Goal: Find specific page/section: Find specific page/section

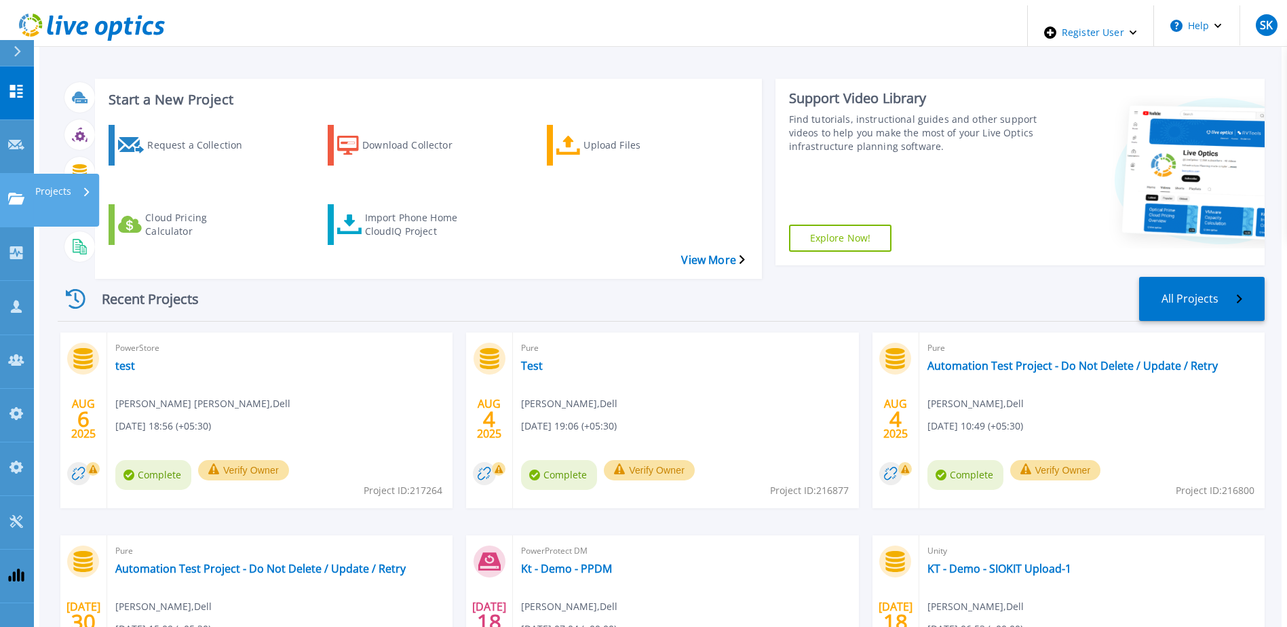
click at [15, 174] on link "Projects Projects" at bounding box center [17, 201] width 34 height 54
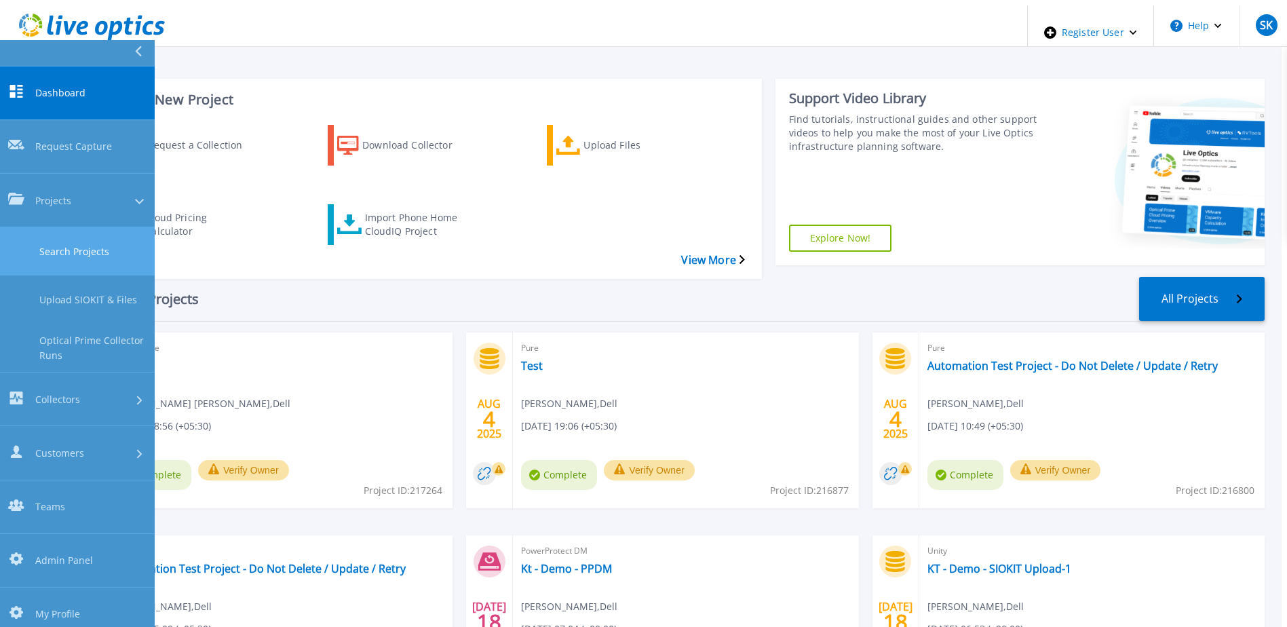
click at [64, 227] on link "Search Projects" at bounding box center [77, 251] width 155 height 48
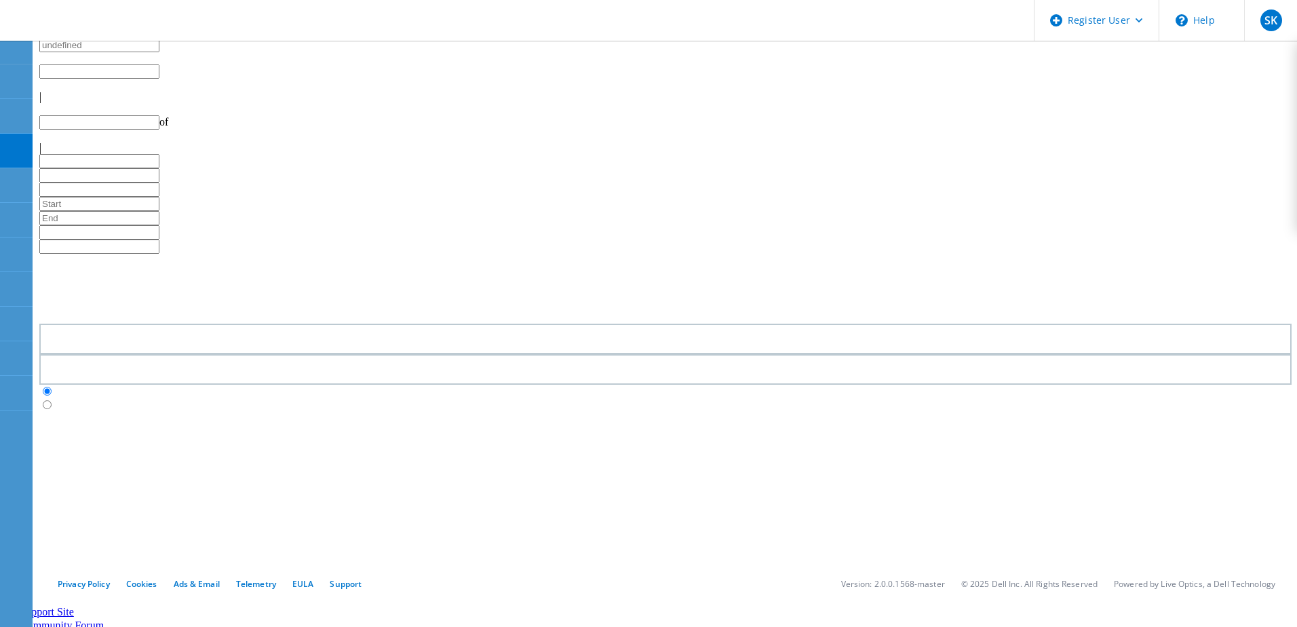
type input "1"
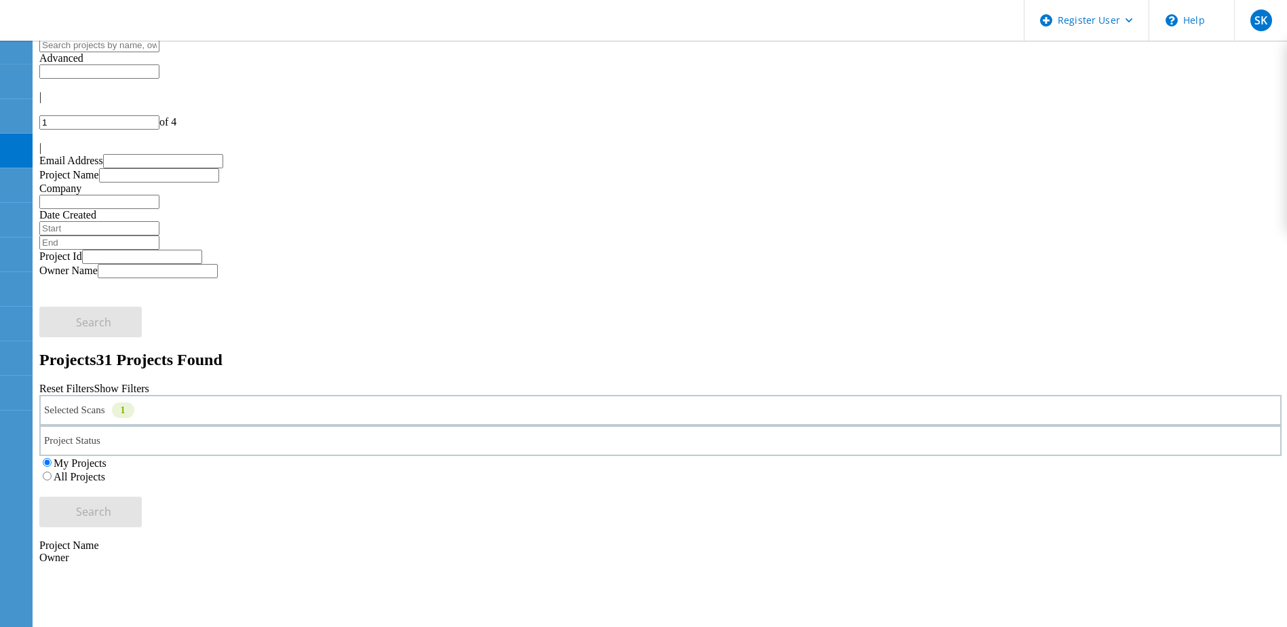
click at [220, 395] on div "Selected Scans 1" at bounding box center [660, 410] width 1242 height 31
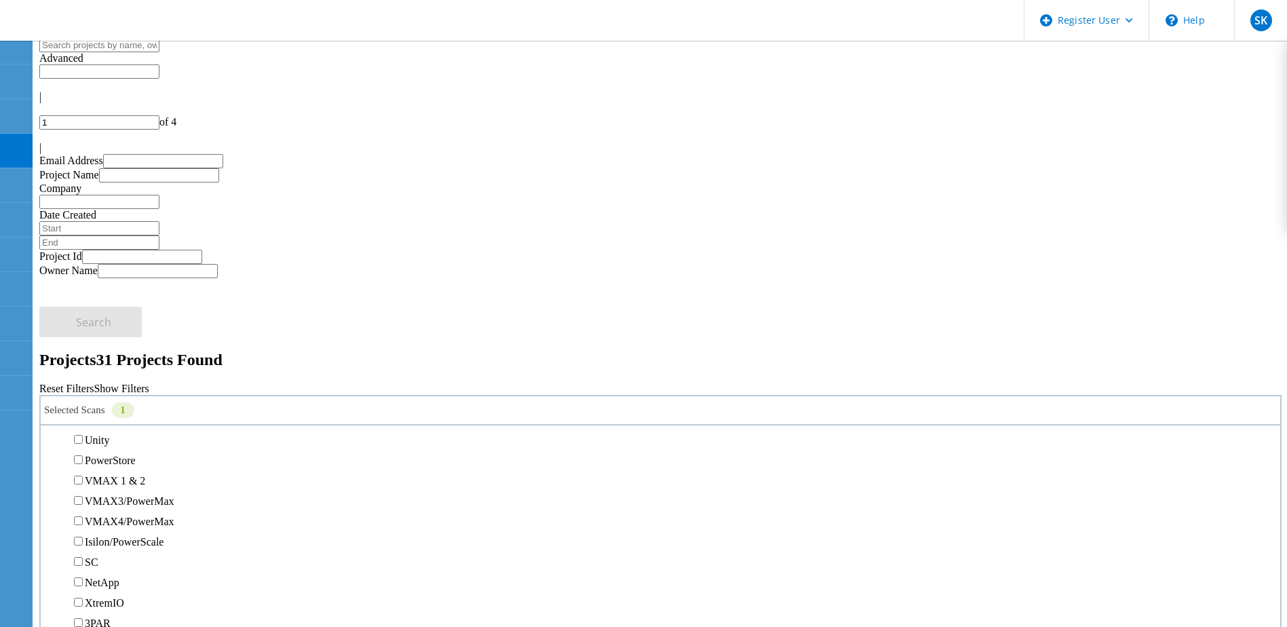
scroll to position [475, 0]
click at [104, 434] on label "Pure" at bounding box center [95, 440] width 20 height 12
click at [83, 435] on input "Pure" at bounding box center [78, 439] width 9 height 9
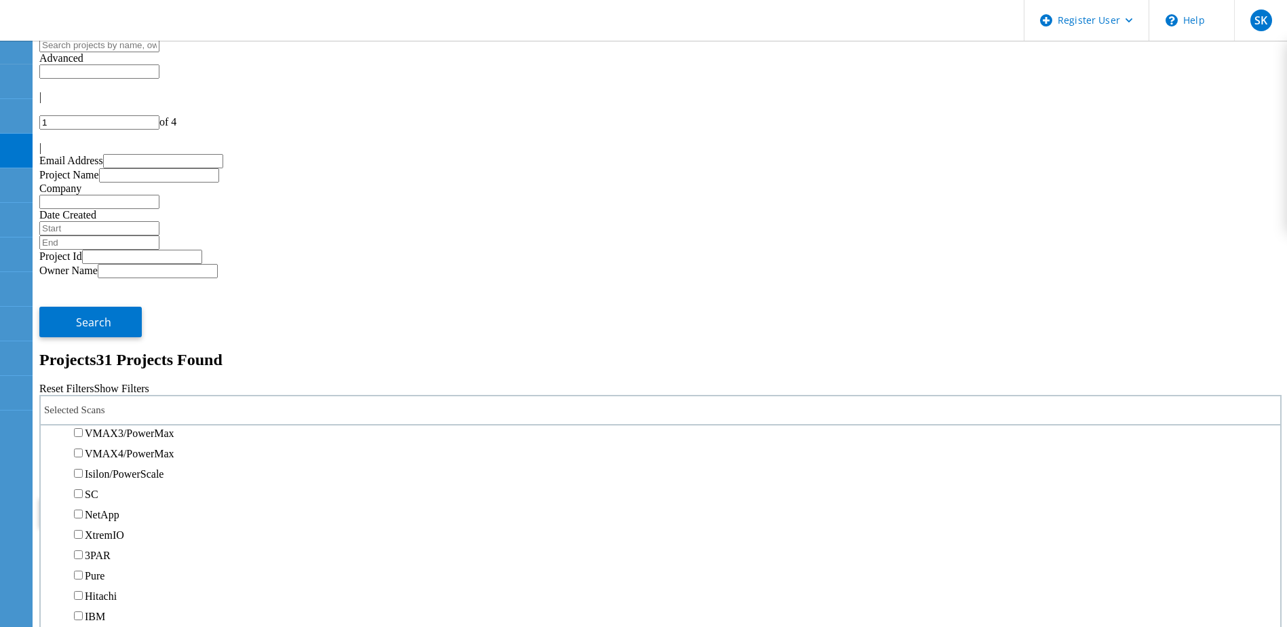
scroll to position [271, 0]
click at [135, 454] on label "PowerStore" at bounding box center [110, 460] width 51 height 12
click at [83, 455] on input "PowerStore" at bounding box center [78, 459] width 9 height 9
click at [111, 504] on span "Search" at bounding box center [93, 511] width 35 height 15
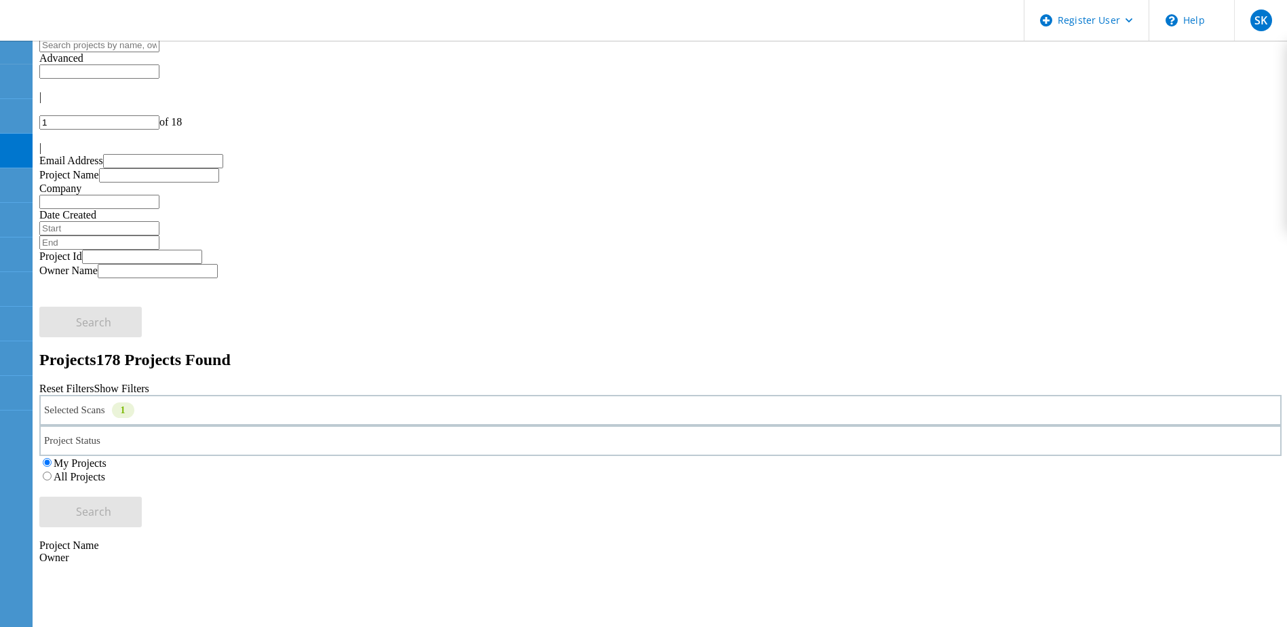
click at [159, 115] on input "1" at bounding box center [99, 122] width 120 height 14
type input "10"
click at [159, 52] on input "text" at bounding box center [99, 45] width 120 height 14
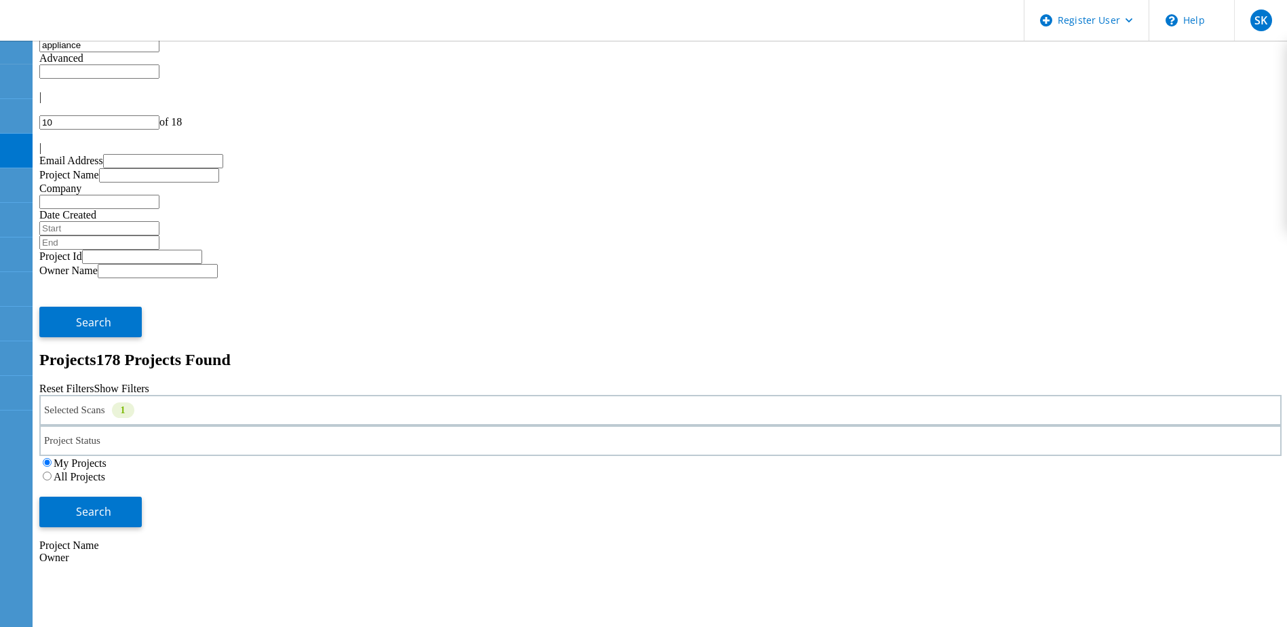
type input "appliance"
type input "1"
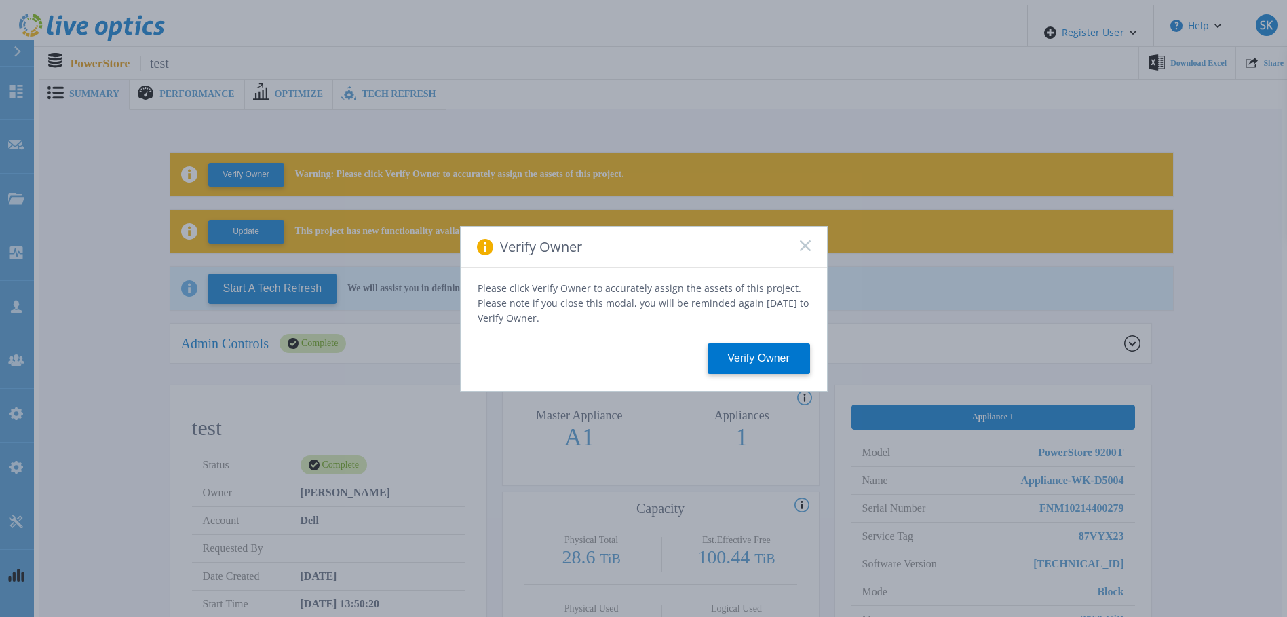
click at [802, 248] on rect at bounding box center [805, 245] width 12 height 12
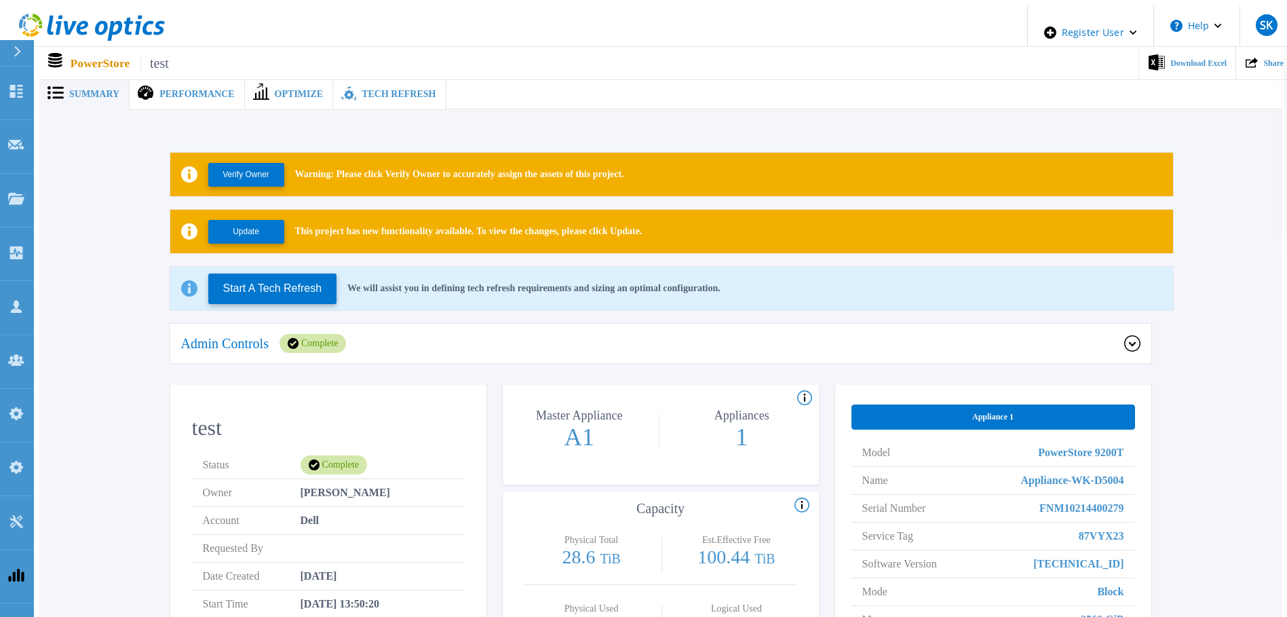
click at [64, 296] on div "Verify Owner Warning: Please click Verify Owner to accurately assign the assets…" at bounding box center [660, 498] width 1201 height 735
click at [260, 220] on button "Update" at bounding box center [246, 232] width 76 height 24
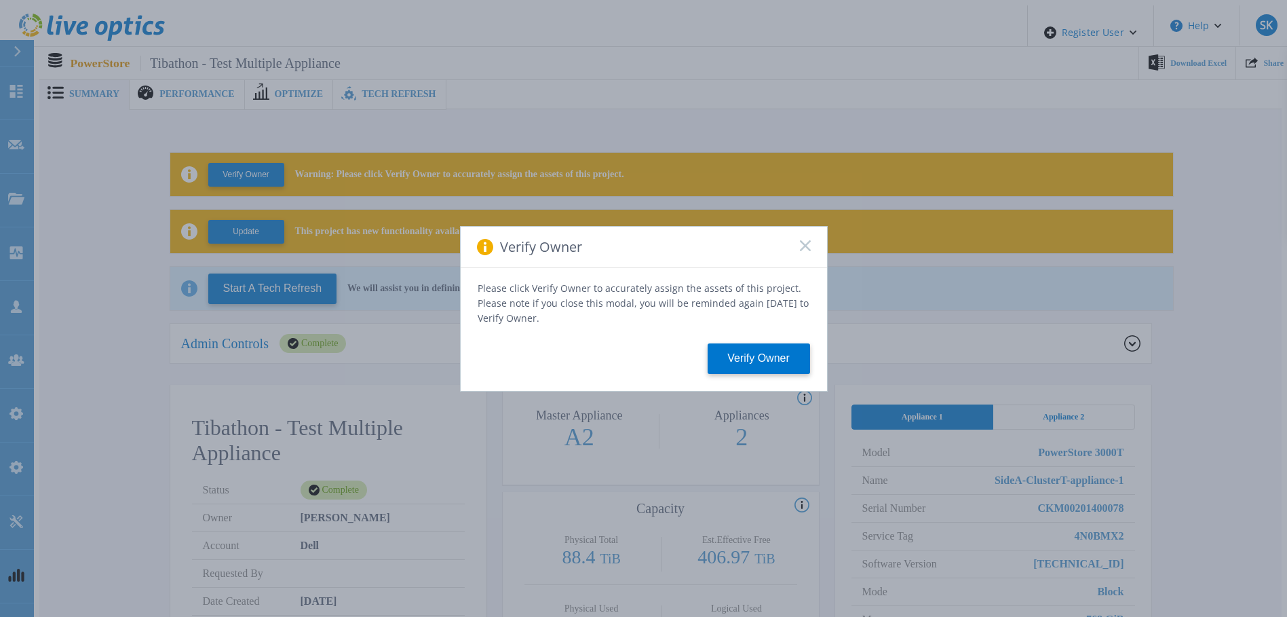
click at [122, 351] on div "Verify Owner Please click Verify Owner to accurately assign the assets of this …" at bounding box center [643, 308] width 1287 height 617
click at [801, 249] on icon at bounding box center [805, 245] width 11 height 11
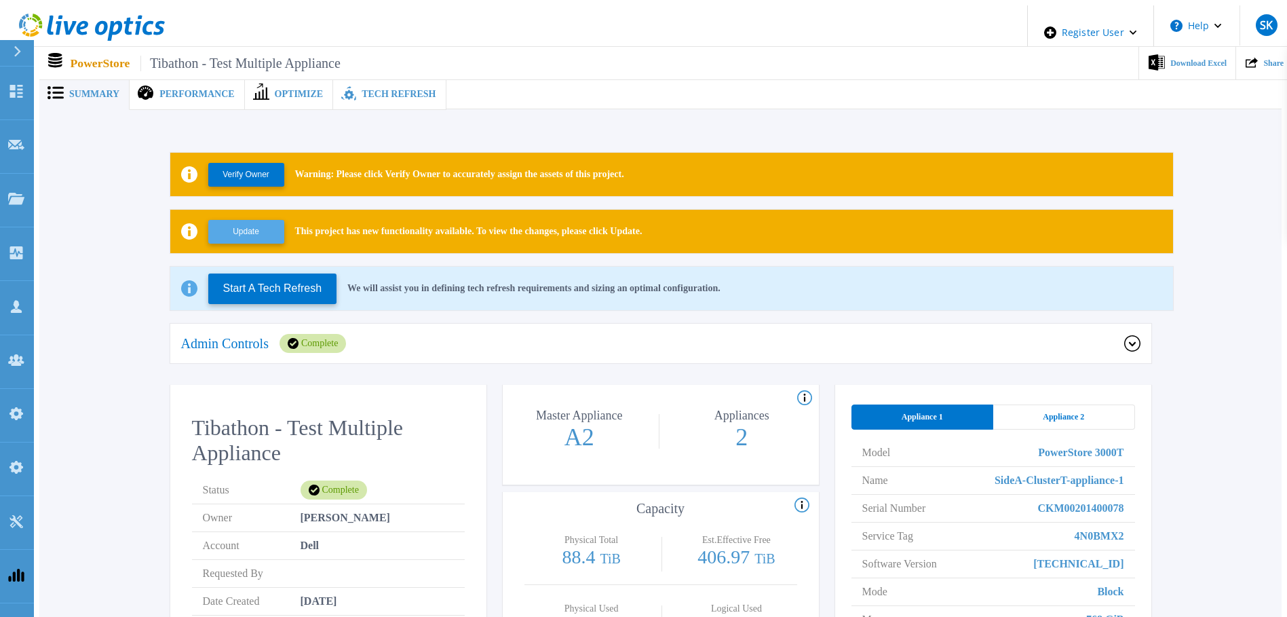
click at [255, 235] on button "Update" at bounding box center [246, 232] width 76 height 24
